Goal: Task Accomplishment & Management: Use online tool/utility

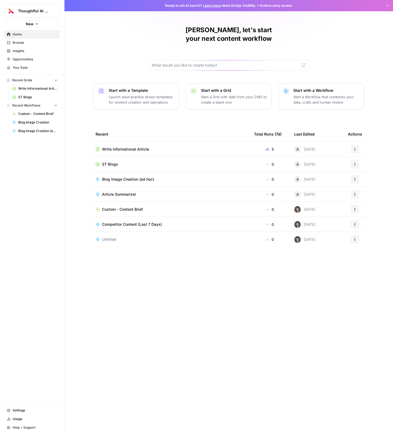
click at [120, 147] on span "Write Informational Article" at bounding box center [125, 149] width 47 height 5
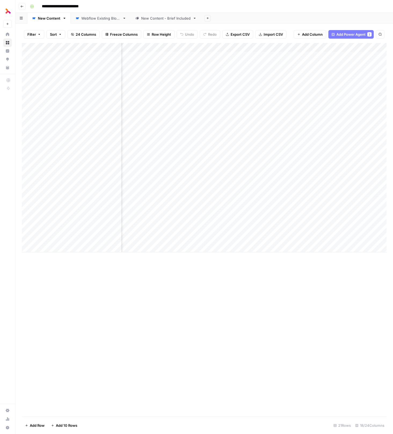
scroll to position [0, 719]
click at [168, 20] on div "New Content - Brief Included" at bounding box center [165, 18] width 49 height 5
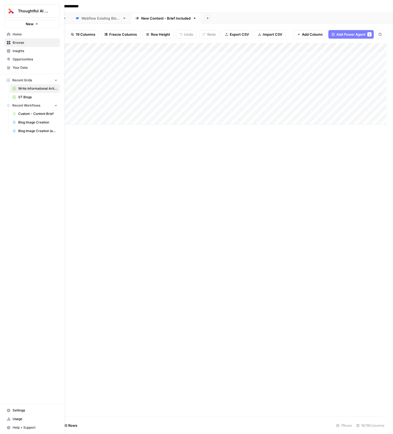
click at [13, 419] on span "Usage" at bounding box center [35, 419] width 45 height 5
